Goal: Task Accomplishment & Management: Use online tool/utility

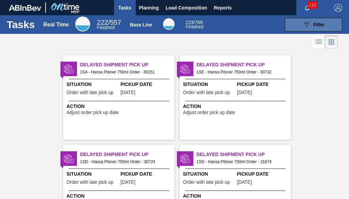
click at [315, 25] on span "Filter" at bounding box center [319, 24] width 11 height 5
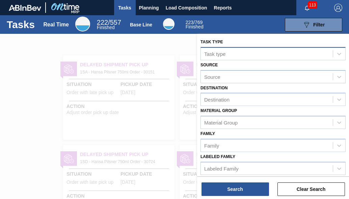
click at [204, 53] on div "Task type" at bounding box center [267, 54] width 132 height 10
click at [146, 100] on div at bounding box center [174, 133] width 349 height 199
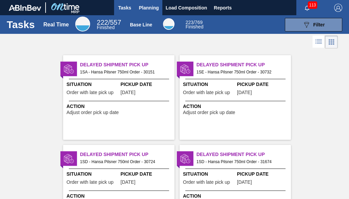
click at [149, 8] on span "Planning" at bounding box center [149, 8] width 20 height 8
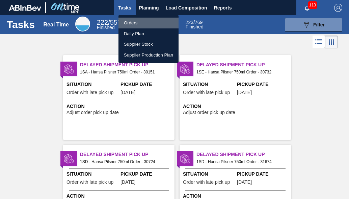
click at [141, 25] on li "Orders" at bounding box center [149, 23] width 60 height 11
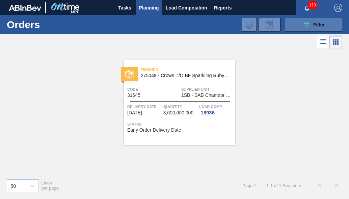
click at [315, 27] on span "Filter" at bounding box center [319, 24] width 11 height 5
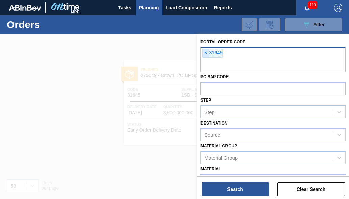
click at [206, 53] on span "×" at bounding box center [206, 53] width 6 height 8
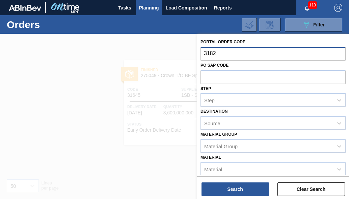
type input "31829"
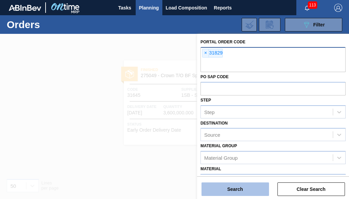
click at [232, 190] on button "Search" at bounding box center [236, 189] width 68 height 14
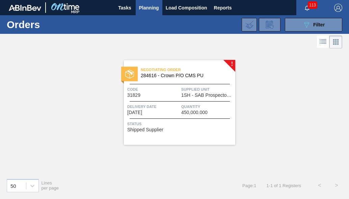
click at [167, 101] on div "Negotiating Order 284616 - Crown P/O CMS PU Code 31829 Supplied Unit 1SH - SAB …" at bounding box center [180, 102] width 112 height 84
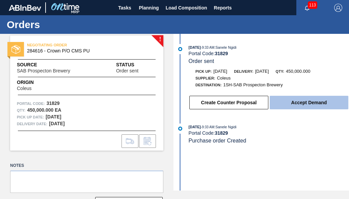
click at [307, 107] on button "Accept Demand" at bounding box center [309, 103] width 79 height 14
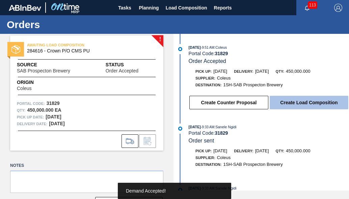
click at [308, 106] on button "Create Load Composition" at bounding box center [309, 103] width 79 height 14
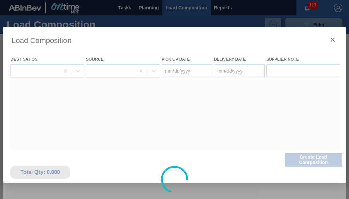
type Date "[DATE]"
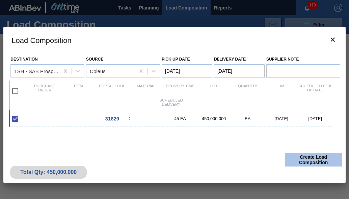
click at [297, 158] on button "Create Load Composition" at bounding box center [313, 160] width 57 height 14
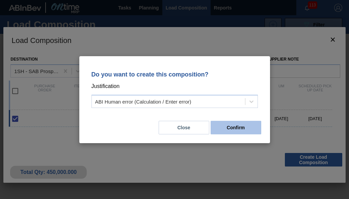
click at [219, 126] on button "Confirm" at bounding box center [236, 128] width 51 height 14
